Goal: Check status: Check status

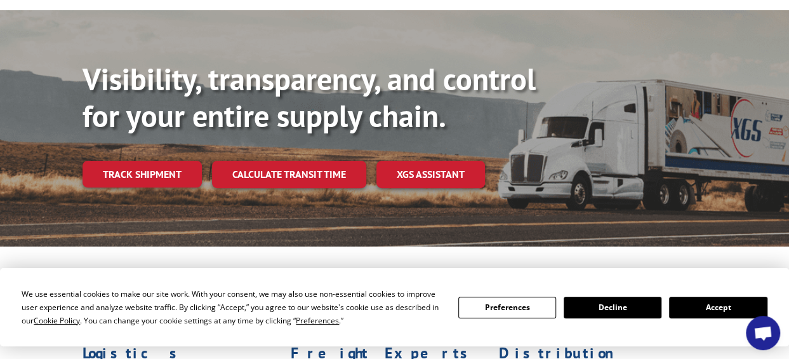
scroll to position [110, 0]
click at [718, 305] on button "Accept" at bounding box center [718, 307] width 98 height 22
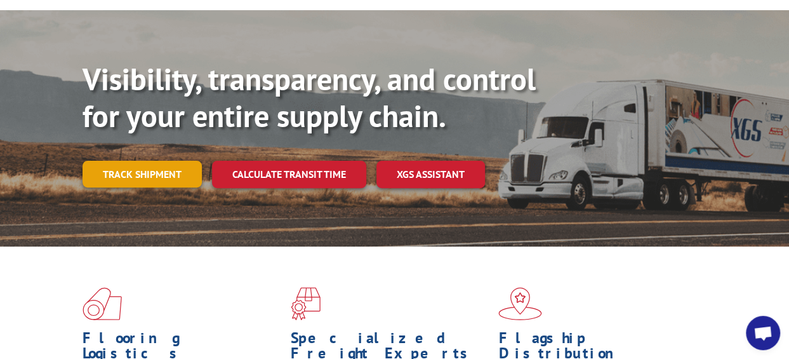
click at [140, 161] on link "Track shipment" at bounding box center [141, 174] width 119 height 27
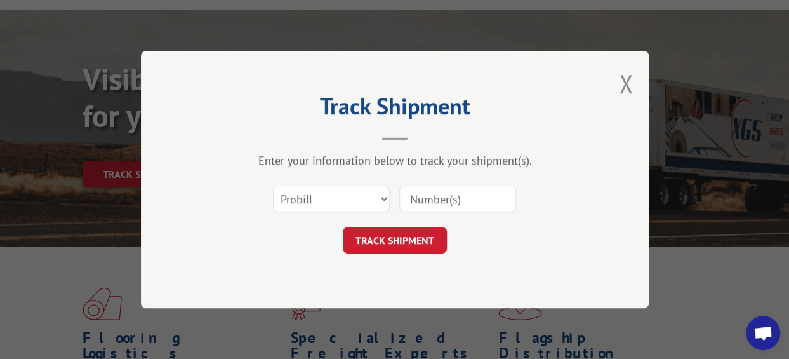
click at [467, 197] on input at bounding box center [457, 198] width 117 height 27
type input "2851812"
click at [391, 232] on button "TRACK SHIPMENT" at bounding box center [395, 240] width 104 height 27
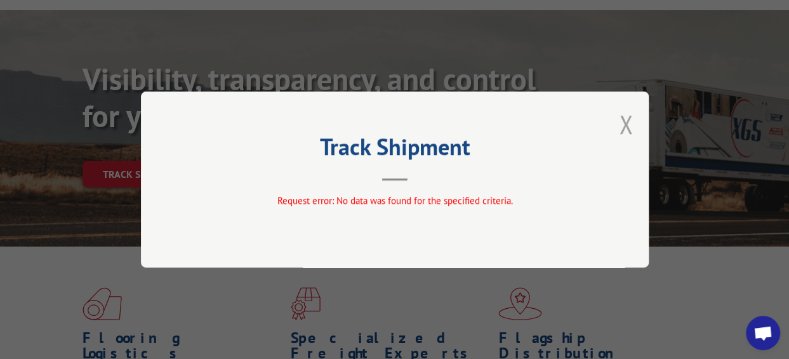
click at [625, 122] on button "Close modal" at bounding box center [626, 124] width 14 height 34
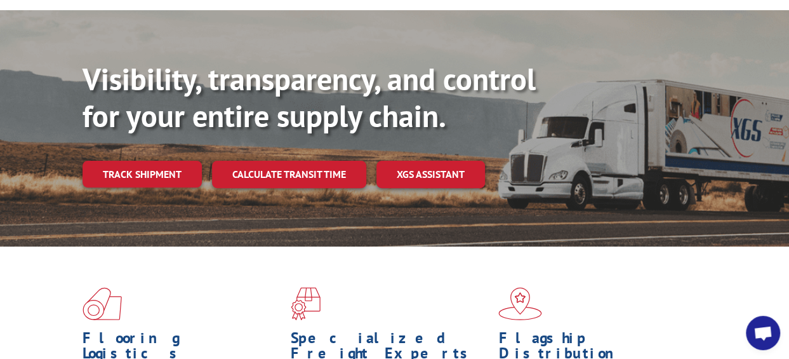
click at [136, 161] on link "Track shipment" at bounding box center [141, 174] width 119 height 27
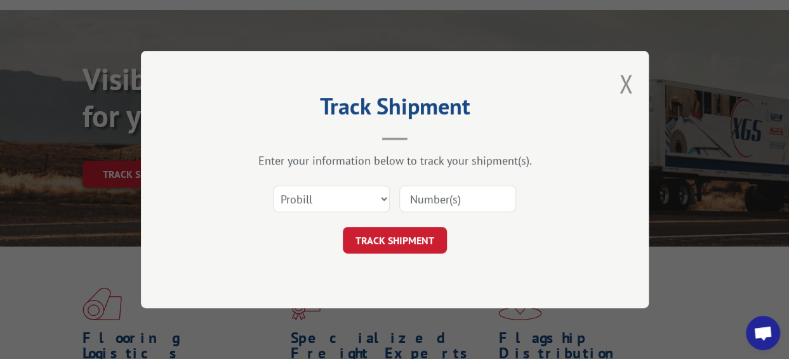
click at [420, 201] on input at bounding box center [457, 198] width 117 height 27
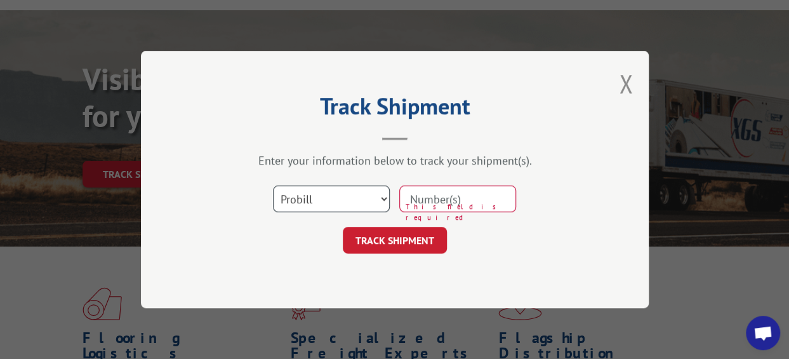
click at [383, 199] on select "Select category... Probill BOL PO" at bounding box center [331, 198] width 117 height 27
click at [273, 185] on select "Select category... Probill BOL PO" at bounding box center [331, 198] width 117 height 27
click at [432, 199] on input at bounding box center [457, 198] width 117 height 27
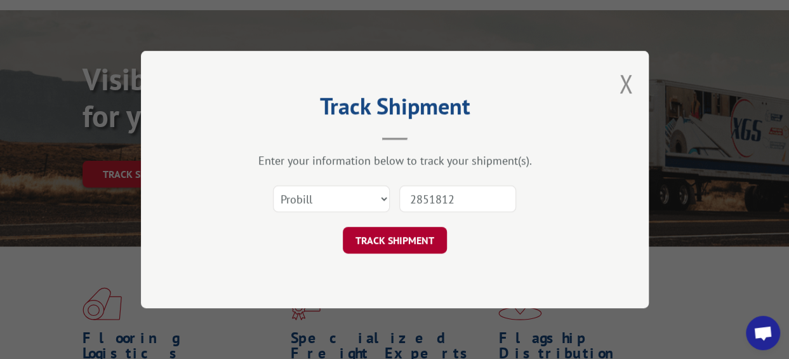
type input "2851812"
click at [390, 235] on button "TRACK SHIPMENT" at bounding box center [395, 240] width 104 height 27
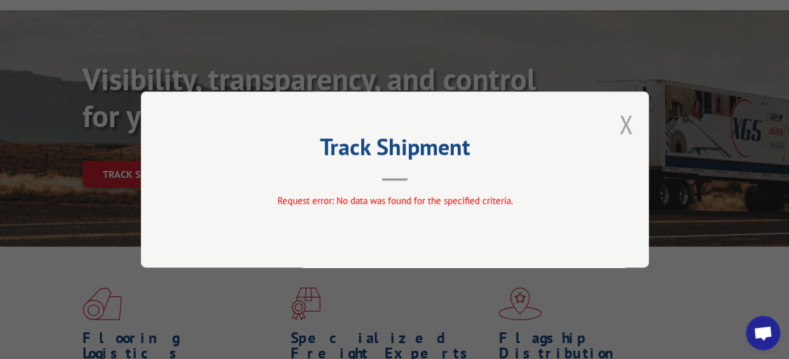
click at [626, 123] on button "Close modal" at bounding box center [626, 124] width 14 height 34
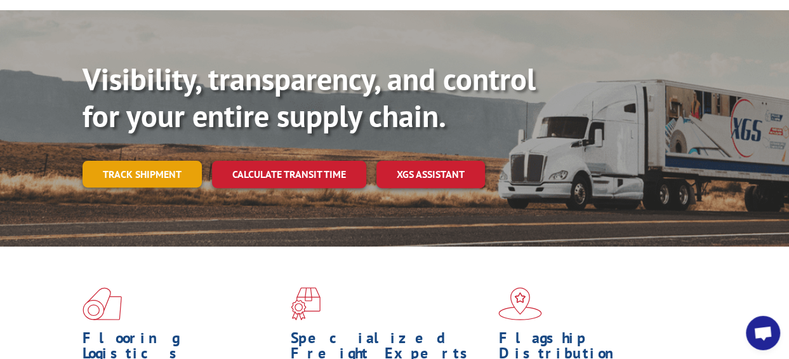
click at [139, 161] on link "Track shipment" at bounding box center [141, 174] width 119 height 27
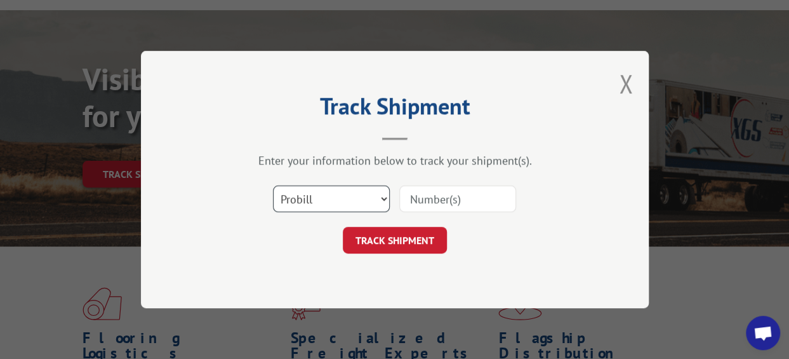
click at [386, 199] on select "Select category... Probill BOL PO" at bounding box center [331, 198] width 117 height 27
select select "bol"
click at [273, 185] on select "Select category... Probill BOL PO" at bounding box center [331, 198] width 117 height 27
click at [418, 194] on input at bounding box center [457, 198] width 117 height 27
type input "2851812"
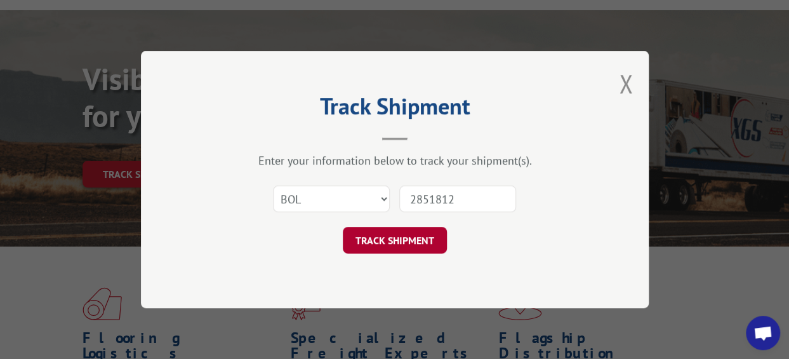
click at [402, 237] on button "TRACK SHIPMENT" at bounding box center [395, 240] width 104 height 27
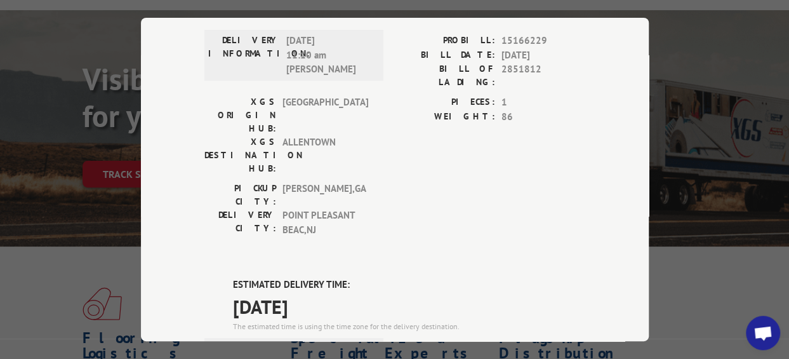
scroll to position [143, 0]
